Goal: Task Accomplishment & Management: Complete application form

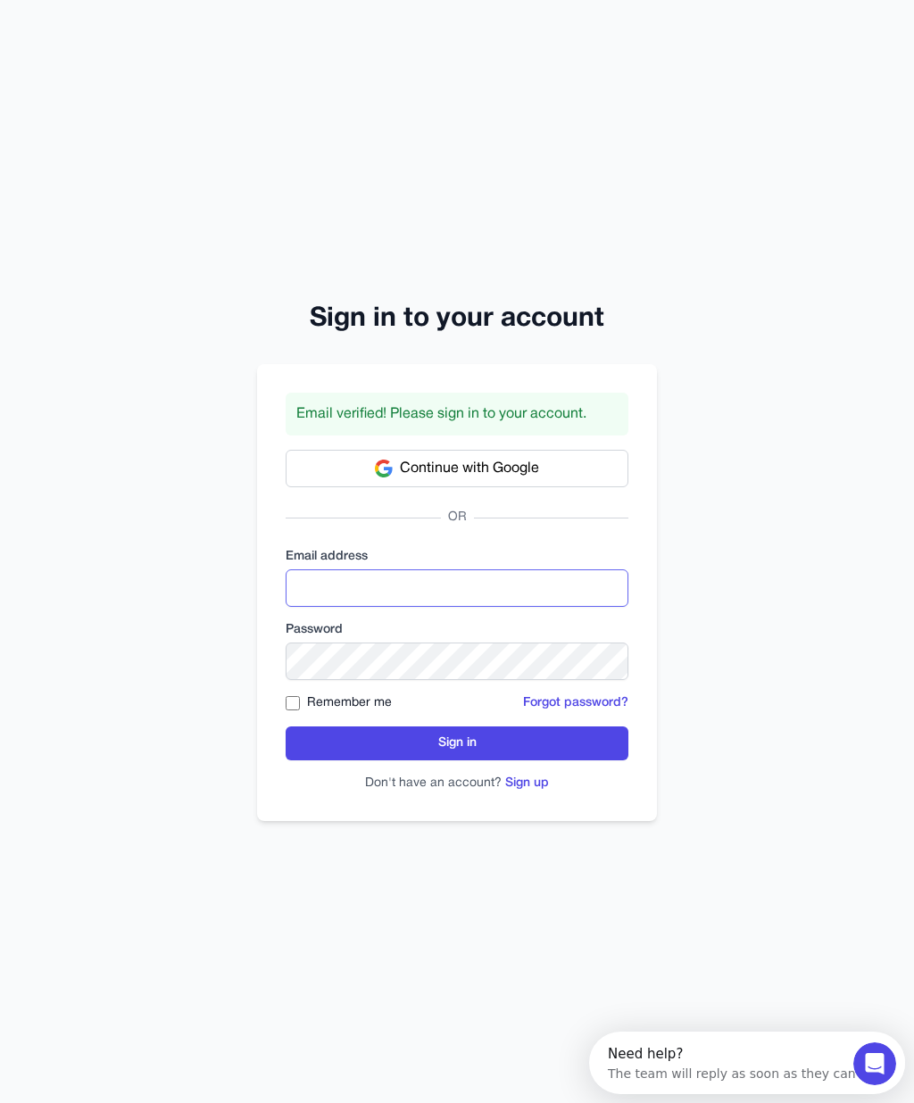
click at [404, 607] on input "email" at bounding box center [456, 587] width 343 height 37
click at [457, 760] on button "Sign in" at bounding box center [456, 743] width 343 height 34
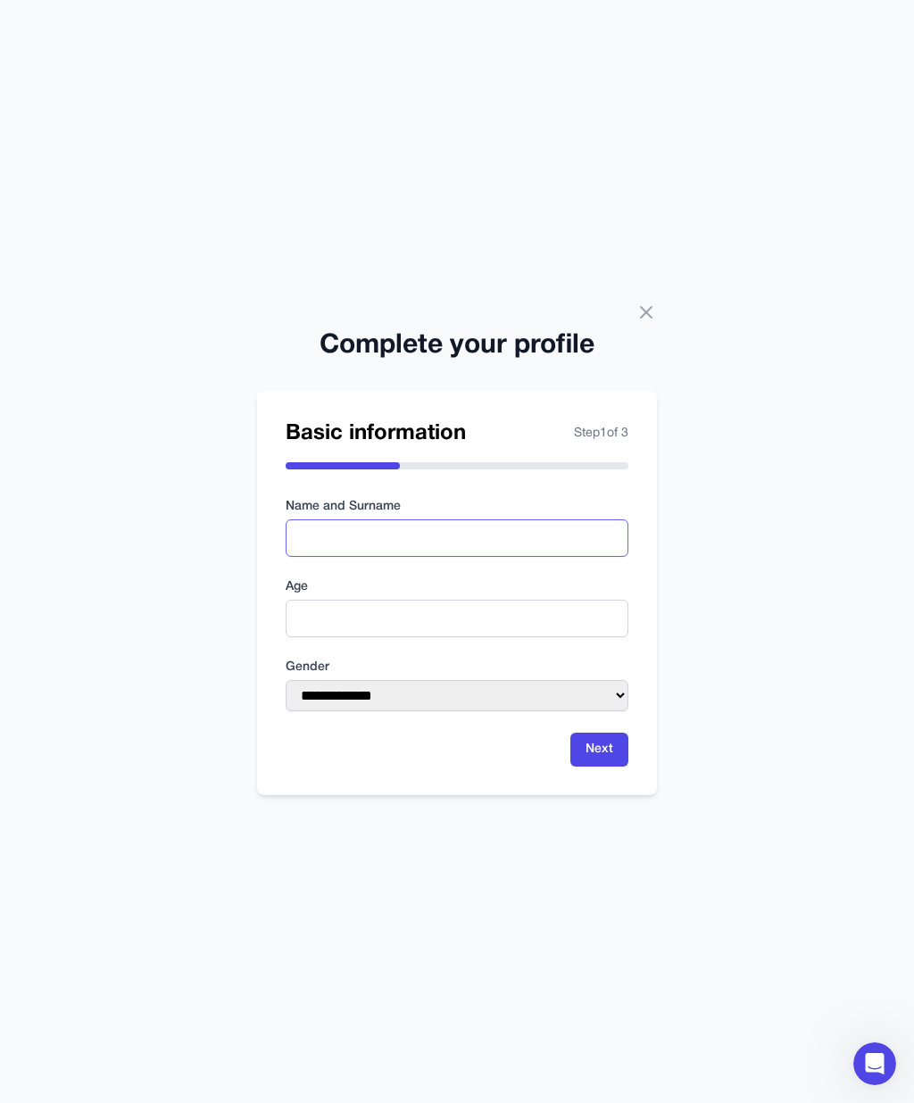
click at [401, 557] on input "text" at bounding box center [456, 537] width 343 height 37
type input "*****"
click at [379, 637] on input "number" at bounding box center [456, 618] width 343 height 37
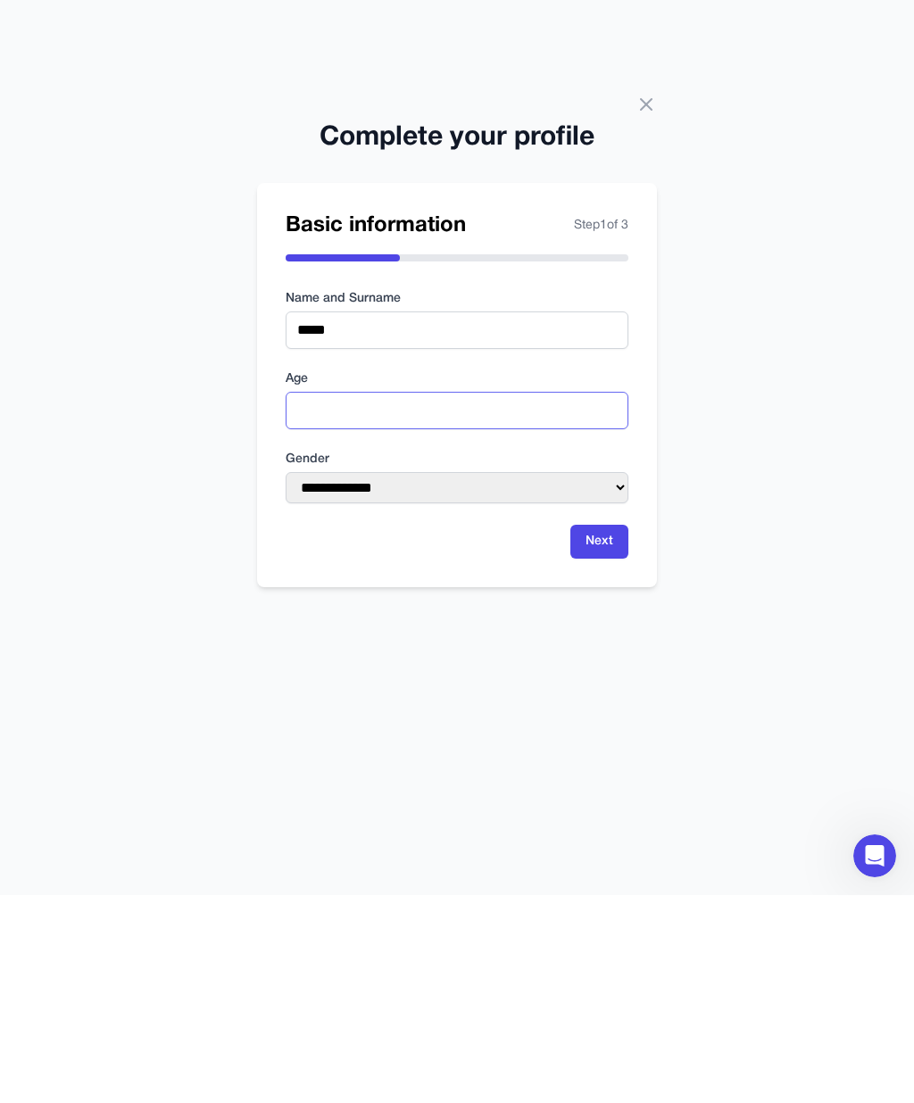
type input "**"
click at [518, 680] on select "**********" at bounding box center [456, 695] width 343 height 31
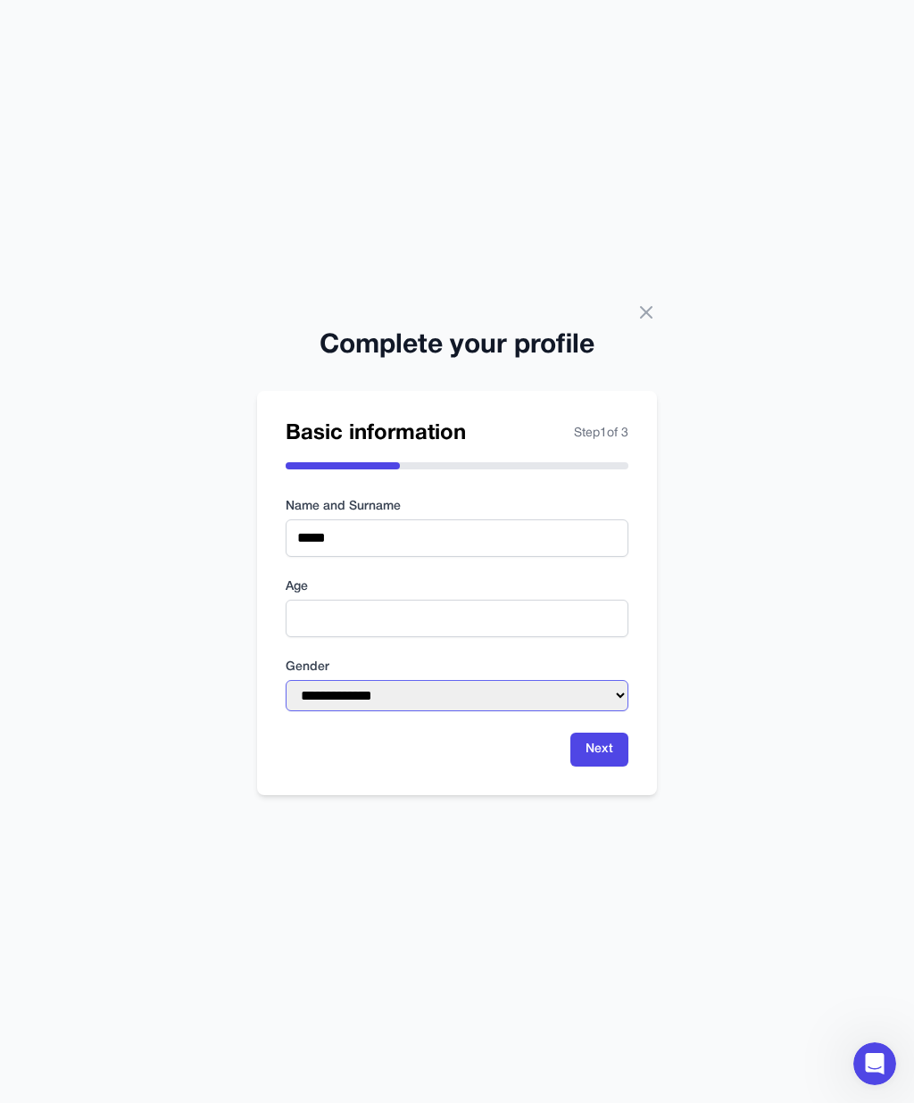
select select "******"
click at [588, 732] on button "Next" at bounding box center [599, 749] width 58 height 34
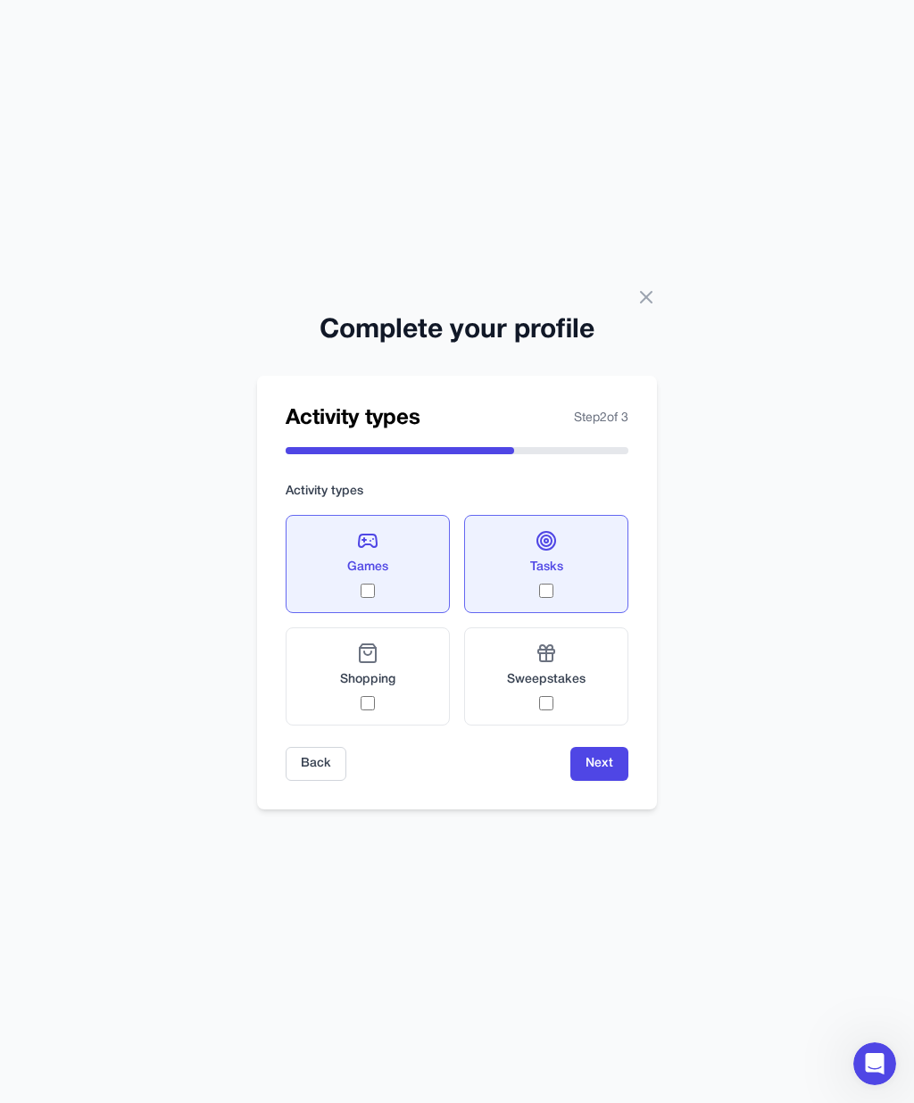
click at [375, 658] on div "Shopping" at bounding box center [367, 676] width 55 height 68
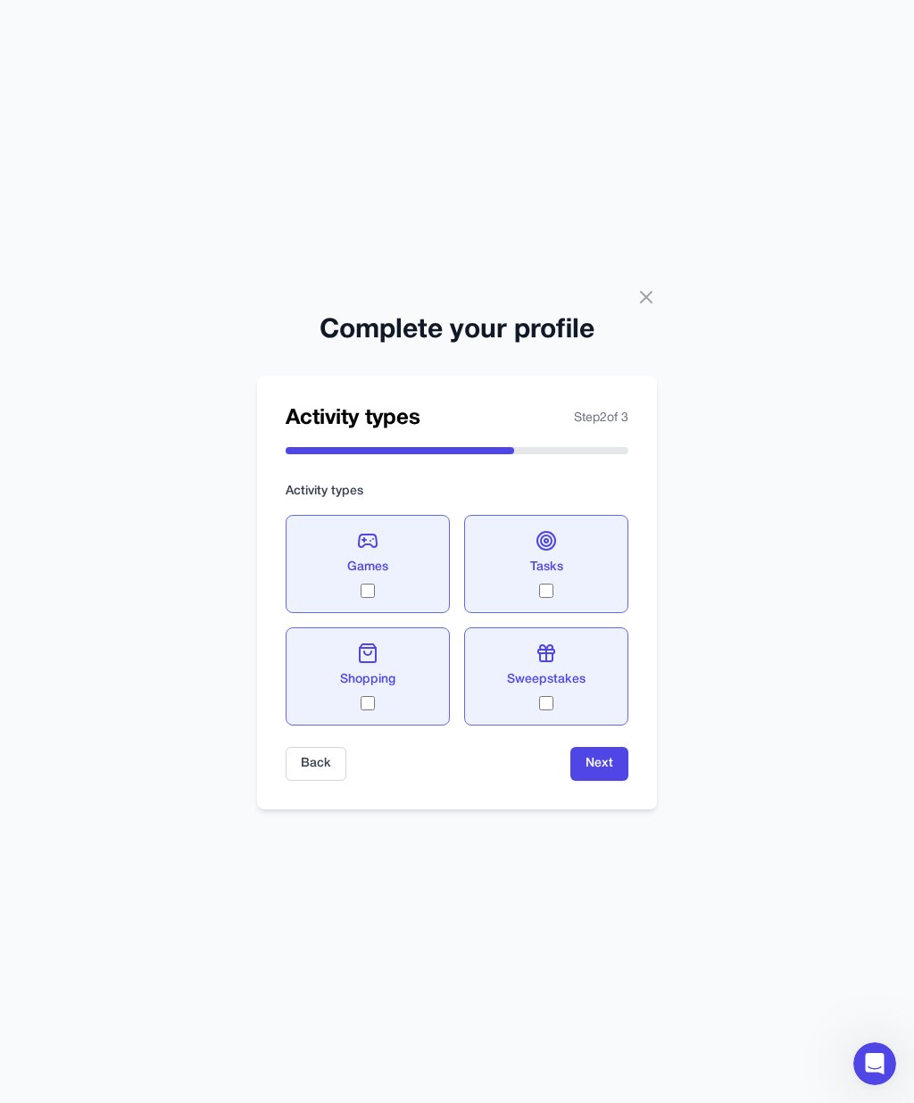
click at [601, 747] on button "Next" at bounding box center [599, 764] width 58 height 34
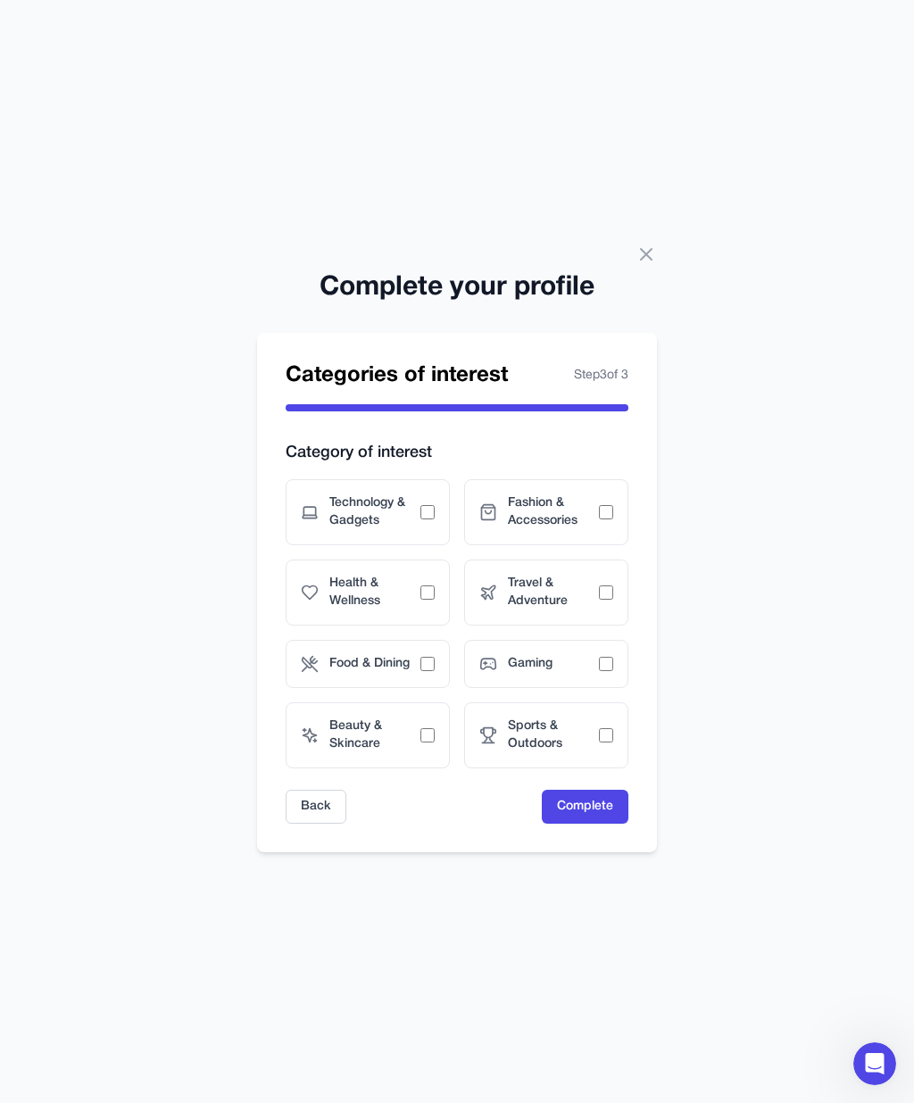
click at [395, 494] on span "Technology & Gadgets" at bounding box center [374, 512] width 91 height 36
click at [406, 575] on span "Health & Wellness" at bounding box center [374, 593] width 91 height 36
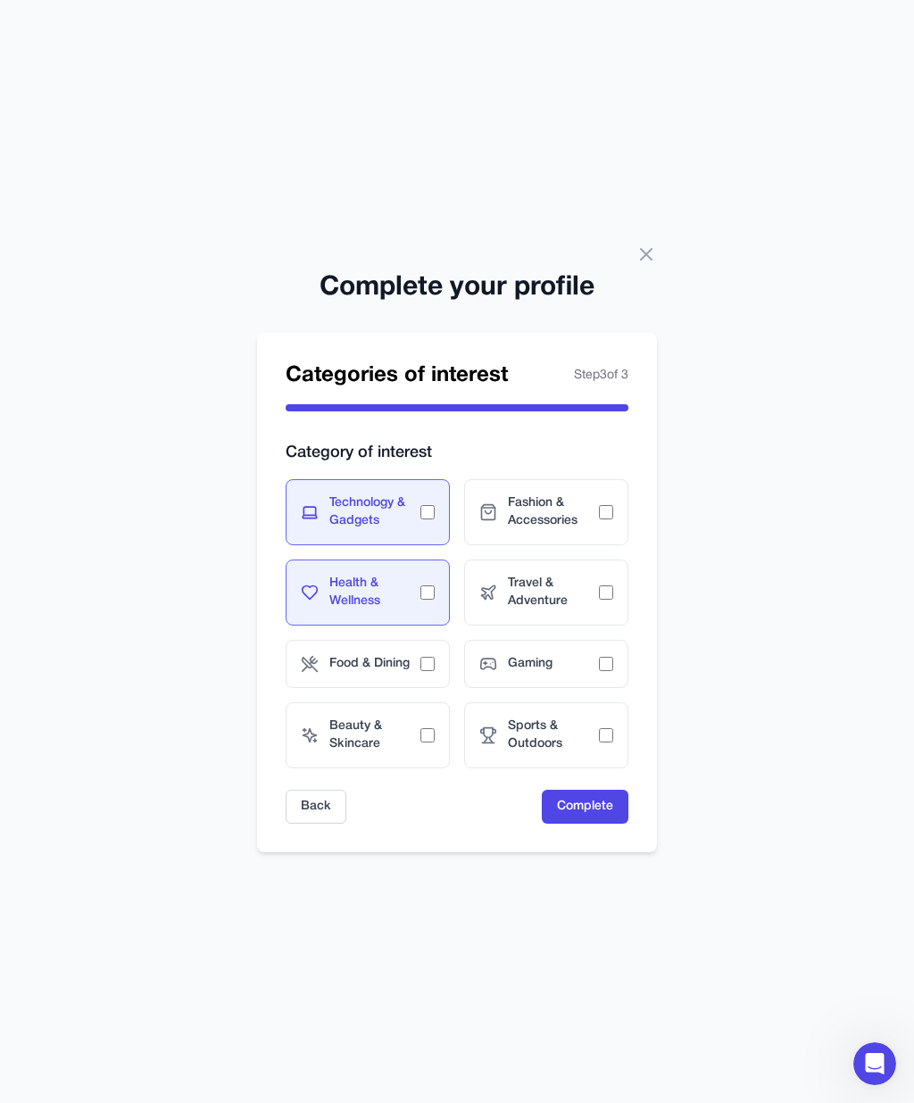
click at [409, 655] on span "Food & Dining" at bounding box center [374, 664] width 91 height 18
click at [402, 717] on span "Beauty & Skincare" at bounding box center [374, 735] width 91 height 36
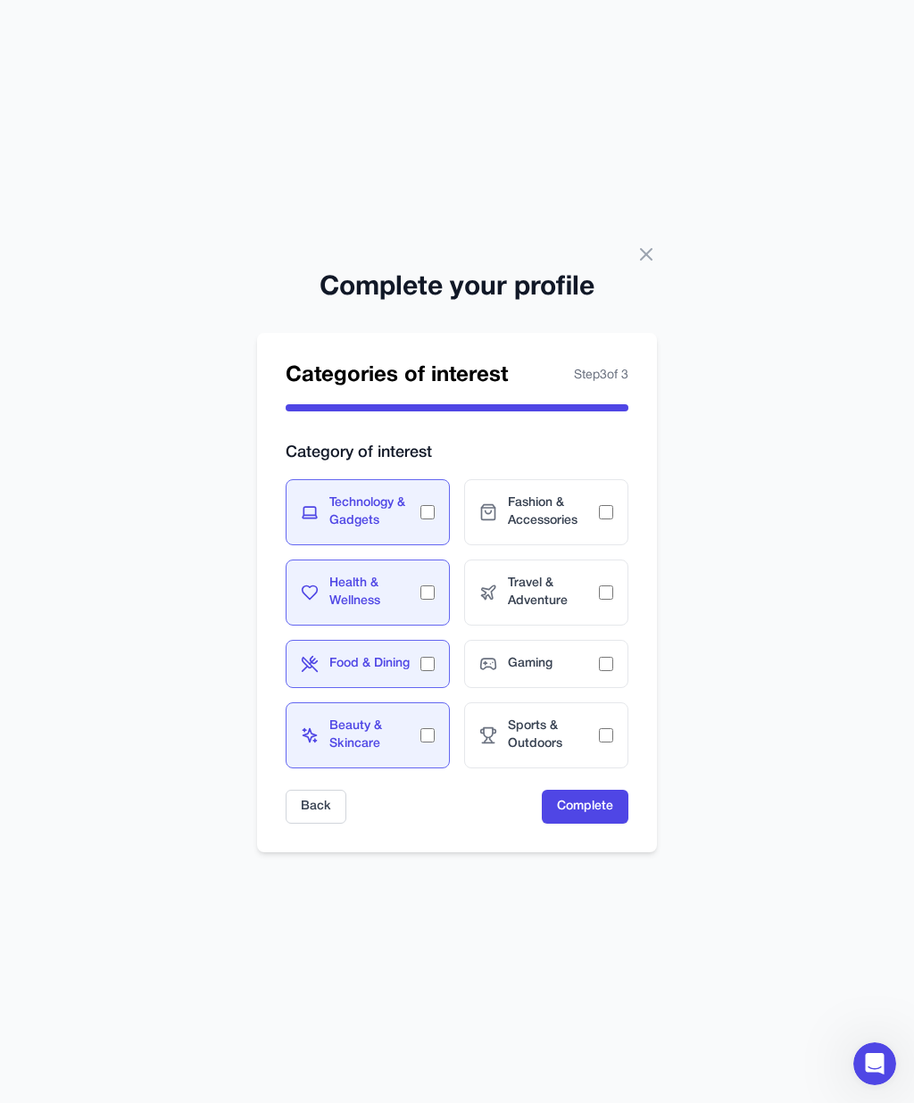
click at [574, 717] on span "Sports & Outdoors" at bounding box center [553, 735] width 91 height 36
click at [550, 655] on span "Gaming" at bounding box center [553, 664] width 91 height 18
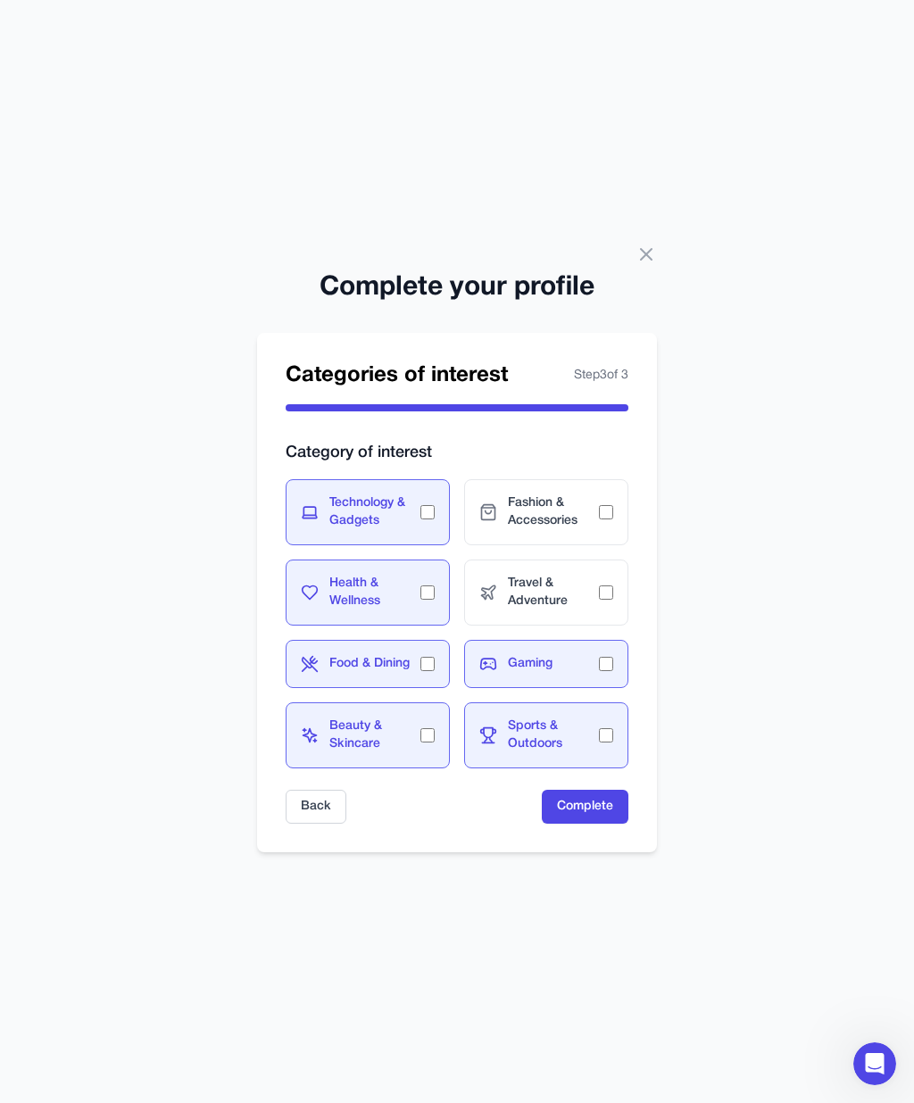
click at [544, 575] on span "Travel & Adventure" at bounding box center [553, 593] width 91 height 36
click at [558, 494] on span "Fashion & Accessories" at bounding box center [553, 512] width 91 height 36
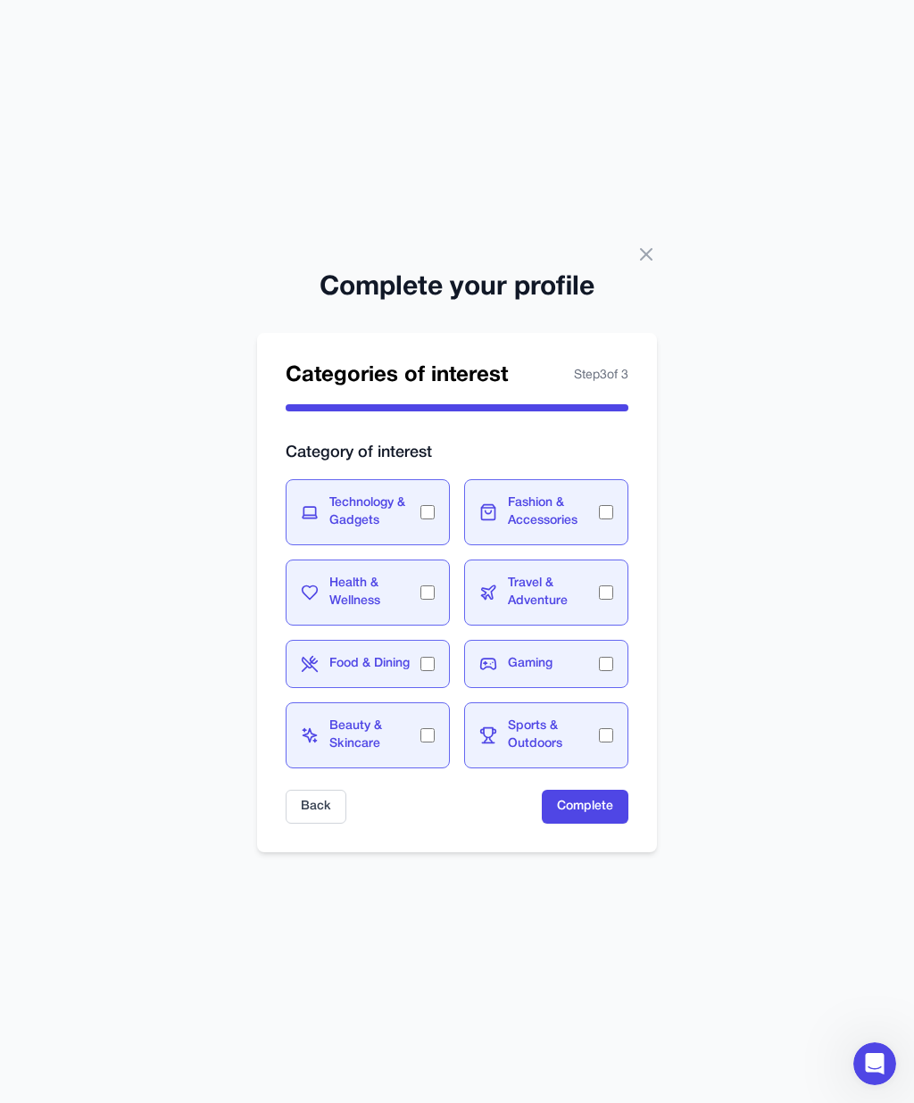
click at [584, 790] on button "Complete" at bounding box center [585, 807] width 87 height 34
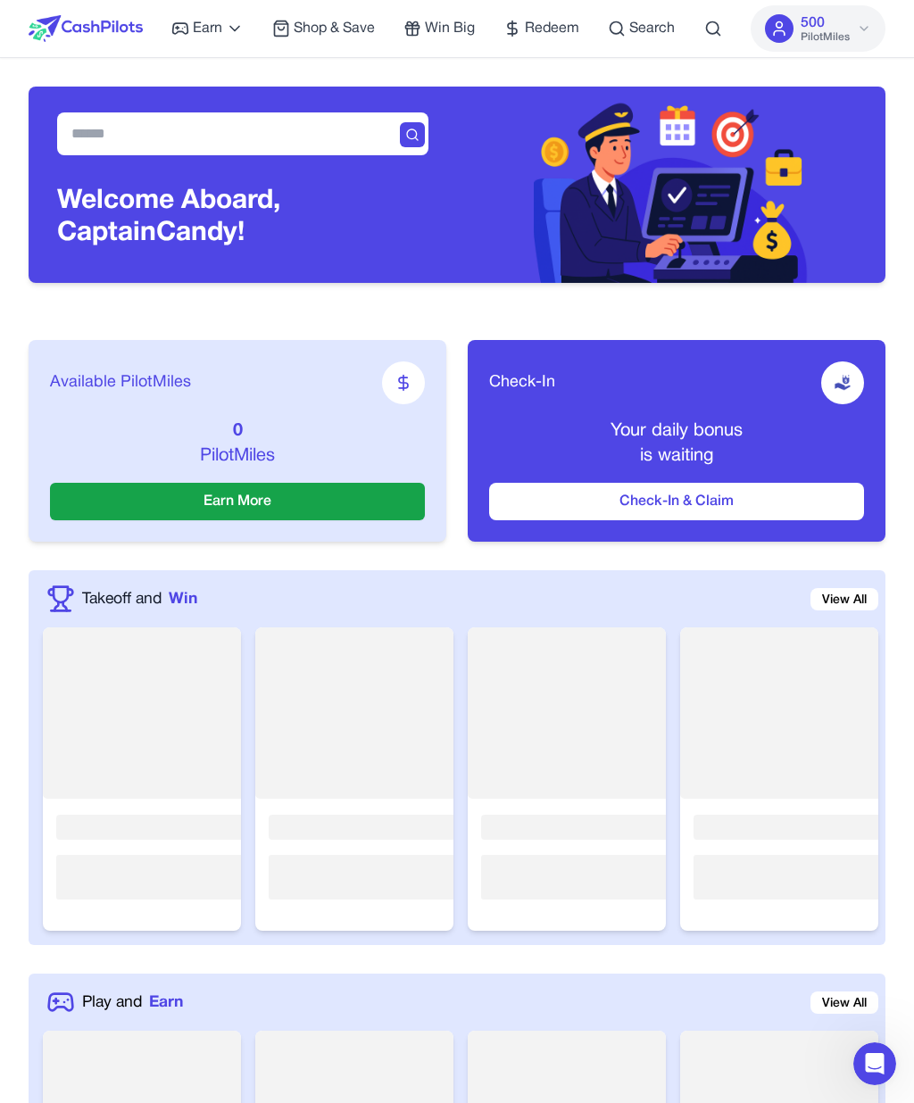
click at [665, 496] on button "Check-In & Claim" at bounding box center [676, 501] width 375 height 37
